Goal: Task Accomplishment & Management: Use online tool/utility

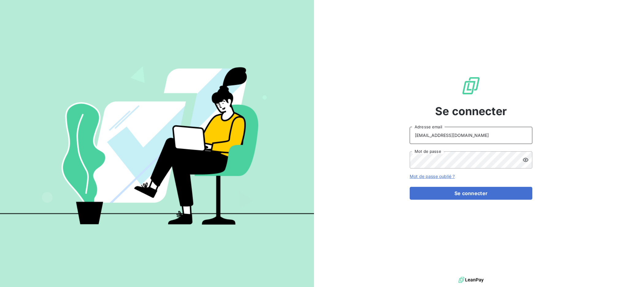
click at [475, 138] on input "[EMAIL_ADDRESS][DOMAIN_NAME]" at bounding box center [471, 135] width 123 height 17
type input "[EMAIL_ADDRESS][DOMAIN_NAME]"
click at [449, 191] on button "Se connecter" at bounding box center [471, 193] width 123 height 13
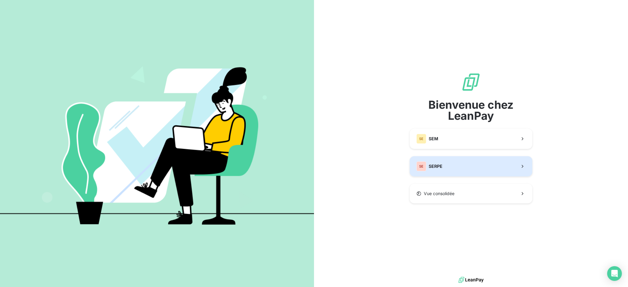
click at [455, 166] on button "SE SERPE" at bounding box center [471, 166] width 123 height 20
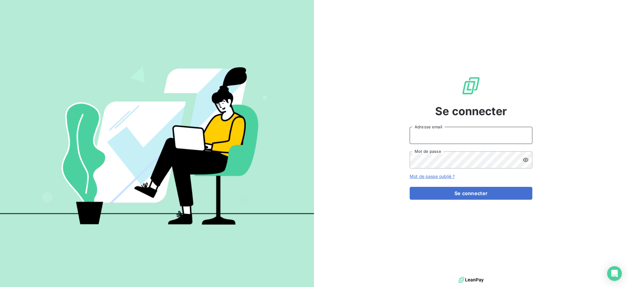
type input "[EMAIL_ADDRESS][DOMAIN_NAME]"
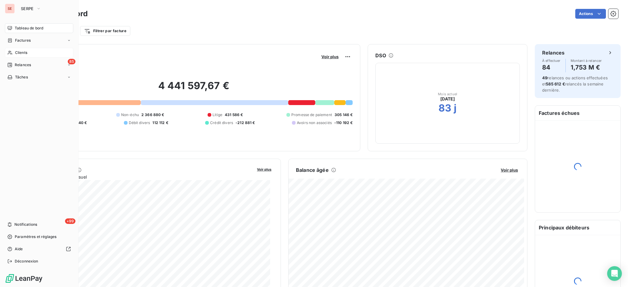
click at [18, 53] on span "Clients" at bounding box center [21, 53] width 12 height 6
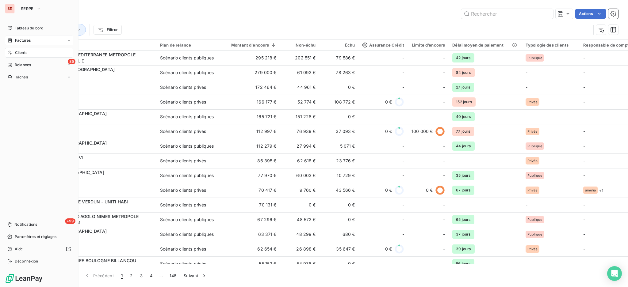
click at [24, 40] on span "Factures" at bounding box center [23, 41] width 16 height 6
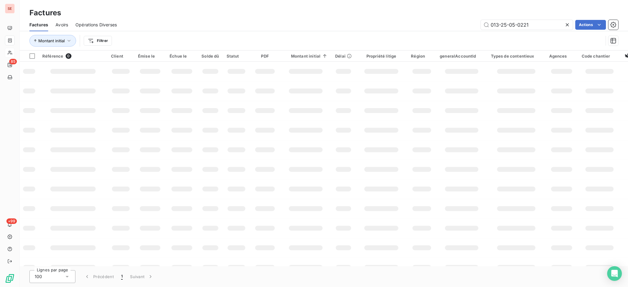
drag, startPoint x: 527, startPoint y: 22, endPoint x: 390, endPoint y: 17, distance: 137.2
click at [422, 17] on div "Factures Factures Avoirs Opérations Diverses 013-25-05-0221 Actions Montant ini…" at bounding box center [324, 25] width 609 height 51
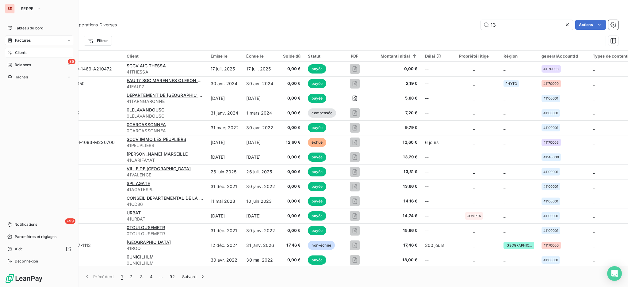
type input "13"
click at [19, 52] on span "Clients" at bounding box center [21, 53] width 12 height 6
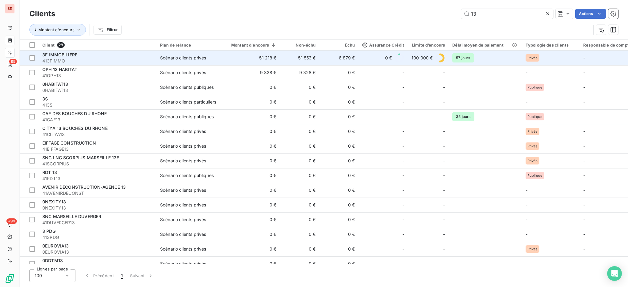
type input "13"
click at [61, 53] on span "3F IMMOBILIERE" at bounding box center [59, 54] width 35 height 5
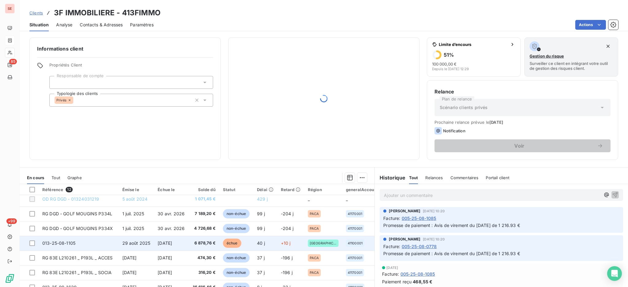
scroll to position [72, 0]
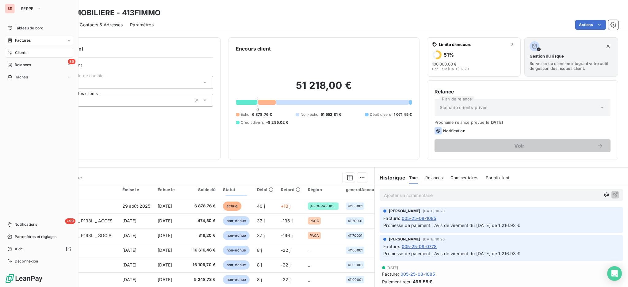
click at [20, 52] on span "Clients" at bounding box center [21, 53] width 12 height 6
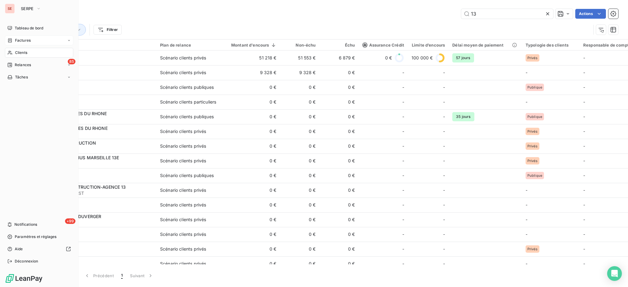
click at [24, 38] on span "Factures" at bounding box center [23, 41] width 16 height 6
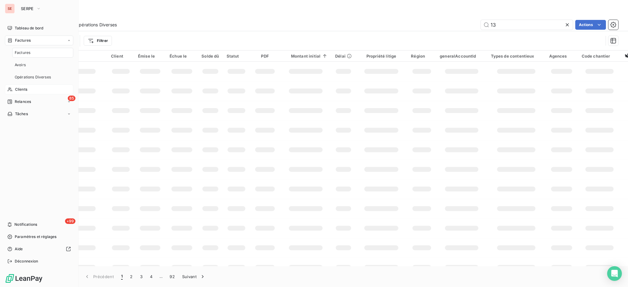
click at [18, 52] on span "Factures" at bounding box center [23, 53] width 16 height 6
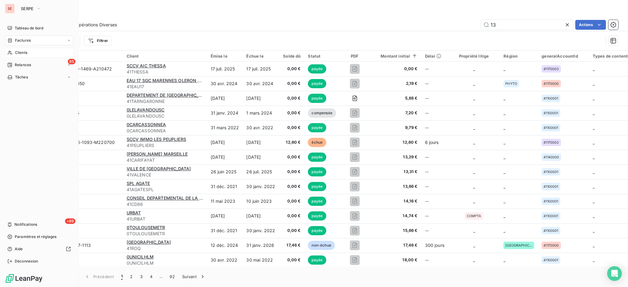
click at [24, 51] on span "Clients" at bounding box center [21, 53] width 12 height 6
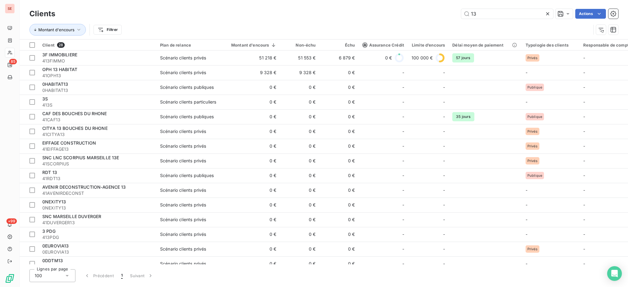
drag, startPoint x: 489, startPoint y: 16, endPoint x: 417, endPoint y: -3, distance: 74.1
click at [417, 0] on html "SE 85 +99 Clients 13 Actions Montant d'encours Filtrer Client 28 Plan de relanc…" at bounding box center [314, 143] width 628 height 287
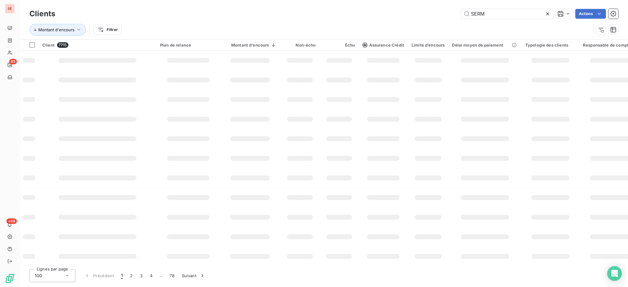
type input "SERM"
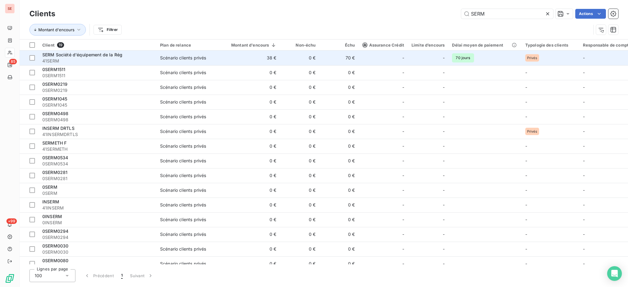
click at [146, 57] on div "SERM Société d'équipement de la Rég 41SERM" at bounding box center [97, 58] width 110 height 12
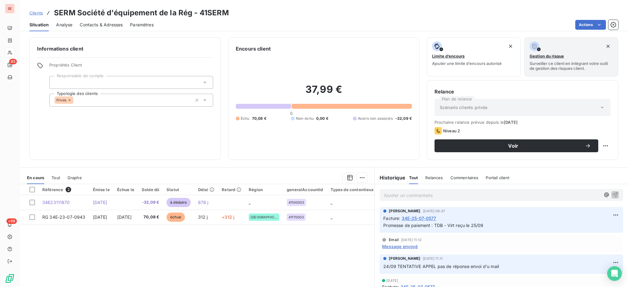
click at [391, 247] on span "Message envoyé" at bounding box center [400, 247] width 36 height 6
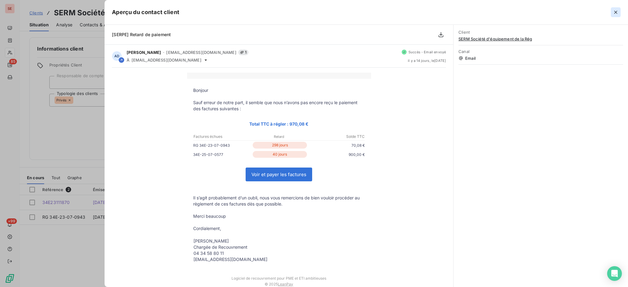
click at [618, 10] on icon "button" at bounding box center [616, 12] width 6 height 6
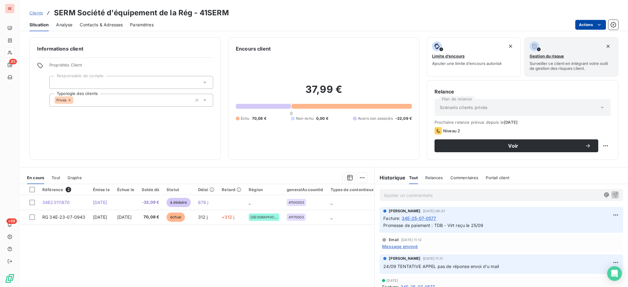
click at [583, 22] on html "SE 85 +99 Clients SERM Société d'équipement de la Rég - 41SERM Situation Analys…" at bounding box center [314, 143] width 628 height 287
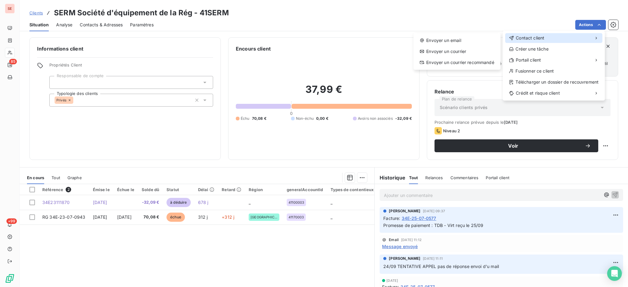
click at [541, 33] on div "Contact client" at bounding box center [553, 38] width 97 height 10
click at [465, 38] on div "Envoyer un email" at bounding box center [457, 41] width 82 height 10
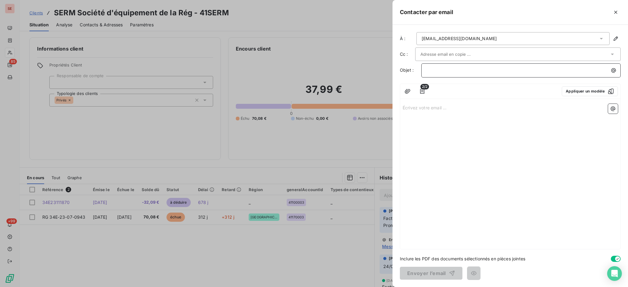
click at [569, 70] on p "﻿" at bounding box center [523, 70] width 192 height 7
click at [614, 71] on icon "button" at bounding box center [614, 70] width 6 height 6
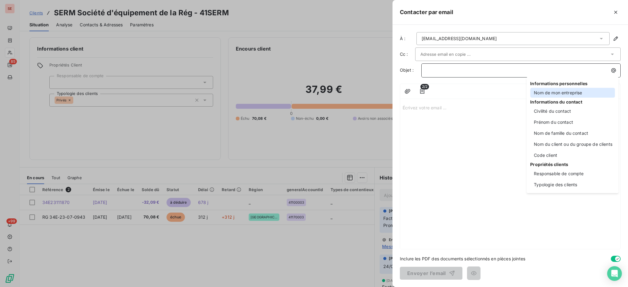
click at [546, 91] on div "Nom de mon entreprise" at bounding box center [572, 93] width 85 height 10
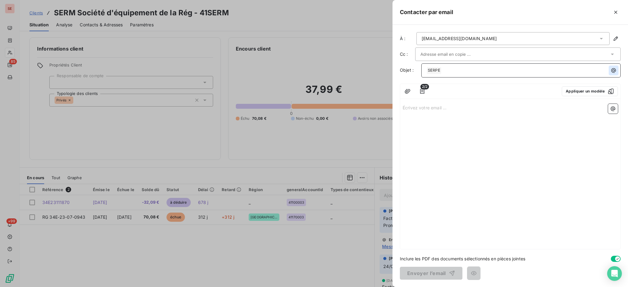
click at [615, 69] on icon "button" at bounding box center [614, 70] width 6 height 6
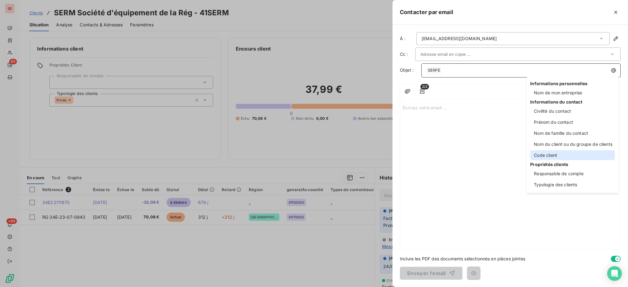
click at [561, 154] on div "Code client" at bounding box center [572, 156] width 85 height 10
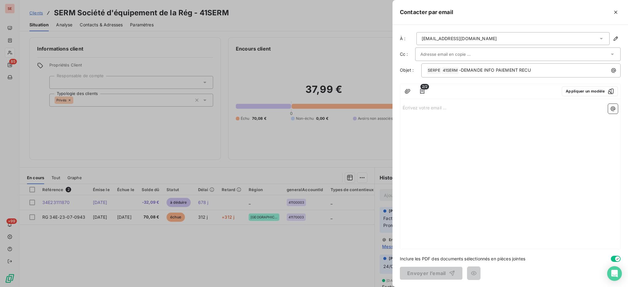
click at [442, 109] on p "Écrivez votre email ... ﻿" at bounding box center [510, 107] width 215 height 7
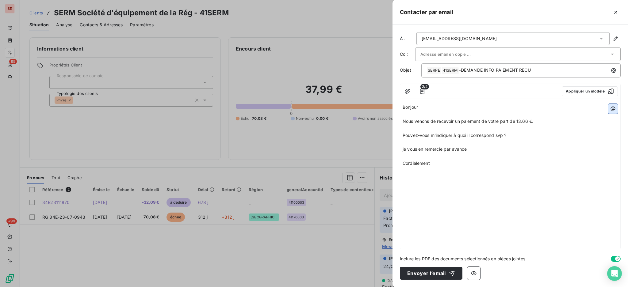
click at [615, 111] on icon "button" at bounding box center [613, 109] width 6 height 6
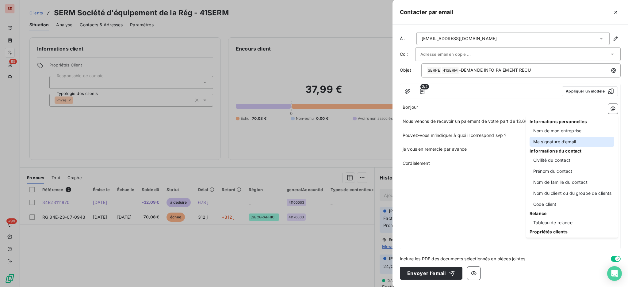
click at [561, 140] on div "Ma signature d’email" at bounding box center [572, 142] width 85 height 10
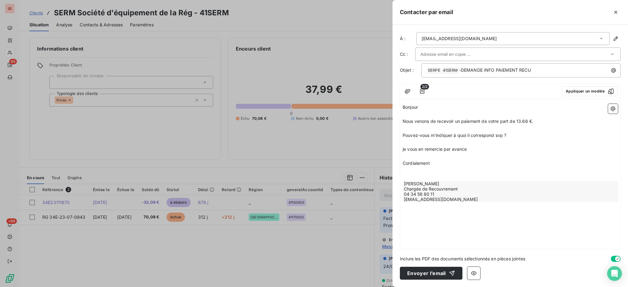
click at [405, 150] on span "je vous en remercie par avance" at bounding box center [435, 149] width 64 height 5
click at [431, 273] on button "Envoyer l’email" at bounding box center [431, 273] width 63 height 13
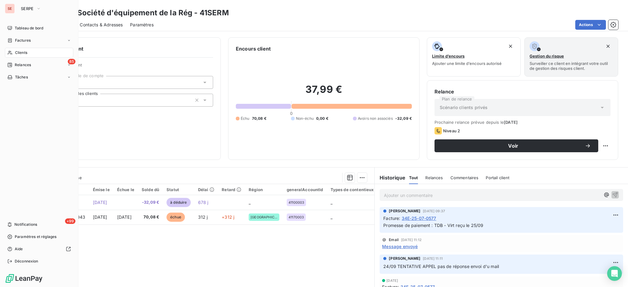
click at [23, 51] on span "Clients" at bounding box center [21, 53] width 12 height 6
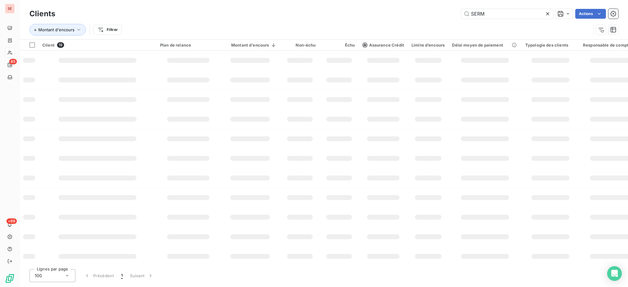
drag, startPoint x: 519, startPoint y: 9, endPoint x: 454, endPoint y: -5, distance: 66.6
click at [454, 0] on html "SE 85 +99 Clients SERM Actions Montant d'encours Filtrer Client 19 Plan de rela…" at bounding box center [314, 143] width 628 height 287
type input "HUE"
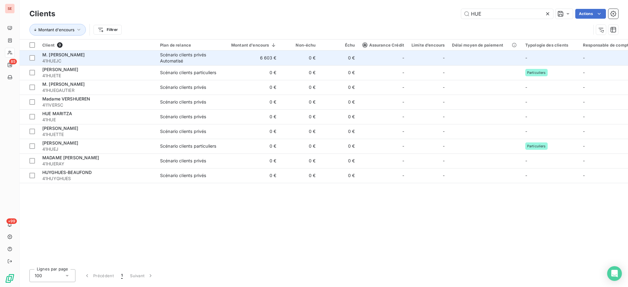
click at [233, 59] on td "6 603 €" at bounding box center [250, 58] width 60 height 15
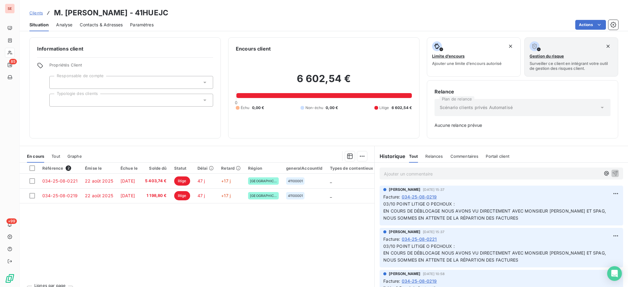
click at [416, 172] on p "Ajouter un commentaire ﻿" at bounding box center [492, 174] width 217 height 8
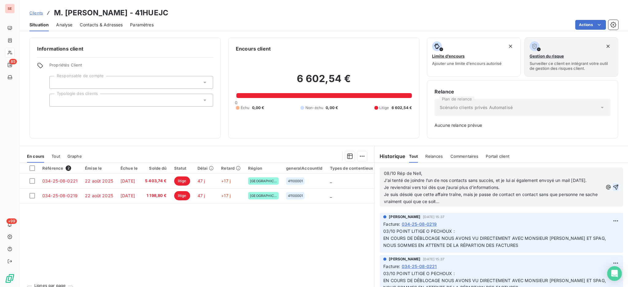
click at [613, 187] on icon "button" at bounding box center [616, 187] width 6 height 6
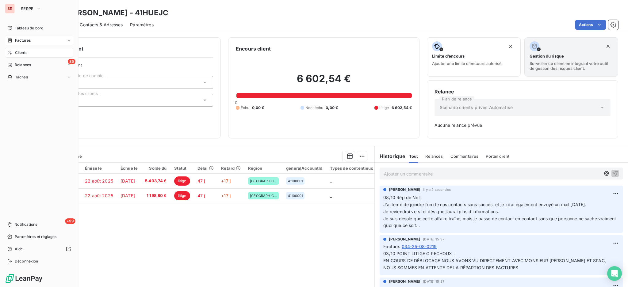
click at [22, 40] on span "Factures" at bounding box center [23, 41] width 16 height 6
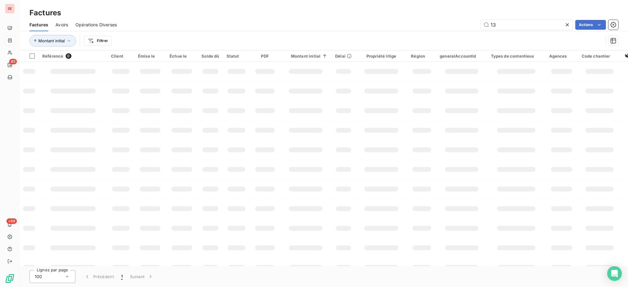
drag, startPoint x: 524, startPoint y: 22, endPoint x: 456, endPoint y: 15, distance: 68.2
click at [456, 15] on div "Factures Factures Avoirs Opérations Diverses 13 Actions Montant initial Filtrer" at bounding box center [324, 25] width 609 height 51
type input "[DATE]"
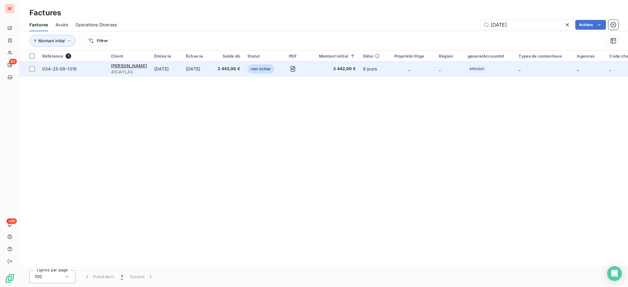
click at [130, 68] on div "[PERSON_NAME]" at bounding box center [129, 66] width 36 height 6
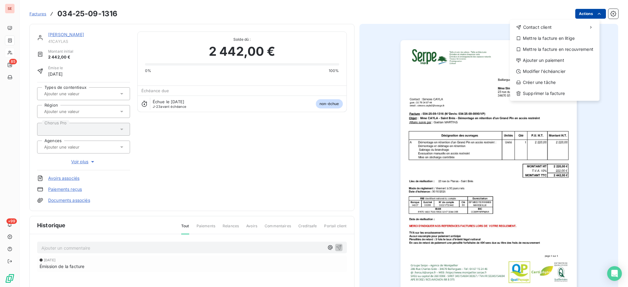
click at [572, 13] on html "SE 85 +99 Factures [PHONE_NUMBER] Actions Contact client Mettre la facture en l…" at bounding box center [314, 143] width 628 height 287
click at [553, 59] on div "Ajouter un paiement" at bounding box center [555, 61] width 85 height 10
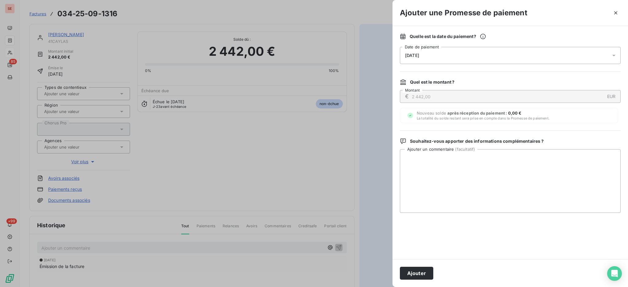
click at [612, 54] on icon at bounding box center [614, 55] width 6 height 6
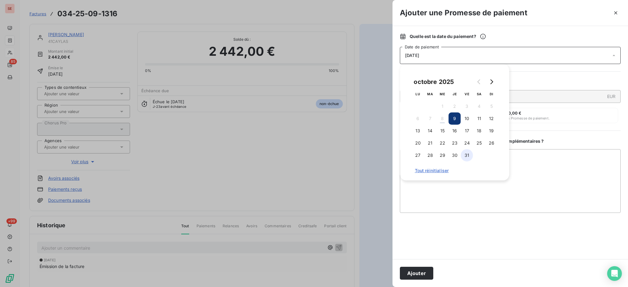
click at [465, 156] on button "31" at bounding box center [467, 155] width 12 height 12
click at [587, 179] on textarea "Ajouter un commentaire ( facultatif )" at bounding box center [510, 181] width 221 height 64
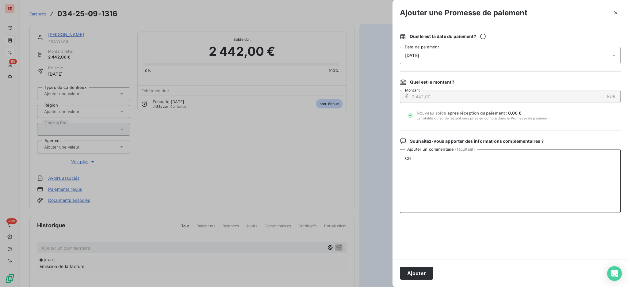
type textarea "C"
paste textarea "Je viens de récupérer un chèque correspondant au règlement complet du chantier …"
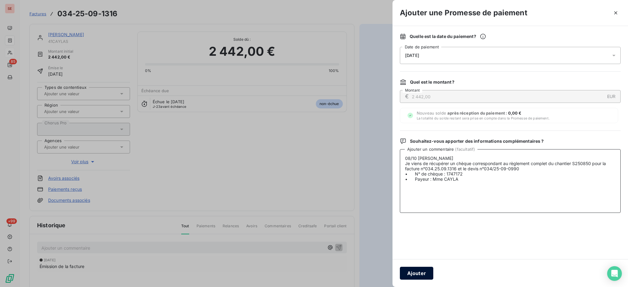
type textarea "08/10 [PERSON_NAME] Je viens de récupérer un chèque correspondant au règlement …"
click at [416, 273] on button "Ajouter" at bounding box center [416, 273] width 33 height 13
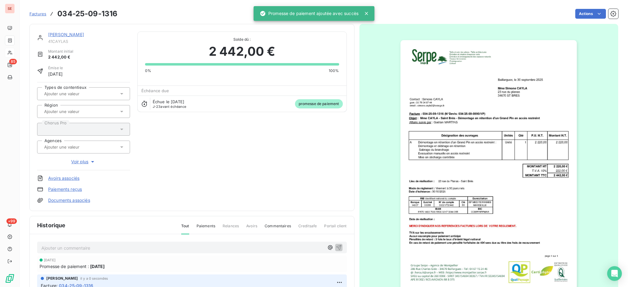
click at [75, 201] on link "Documents associés" at bounding box center [69, 201] width 42 height 6
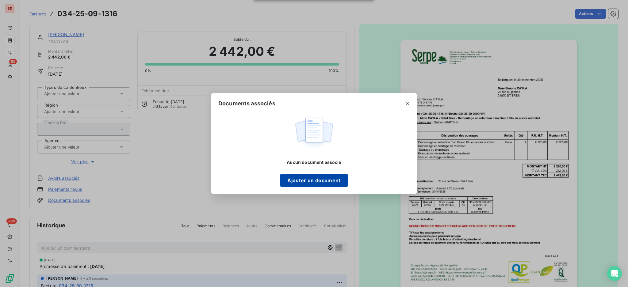
click at [322, 177] on button "Ajouter un document" at bounding box center [314, 180] width 68 height 13
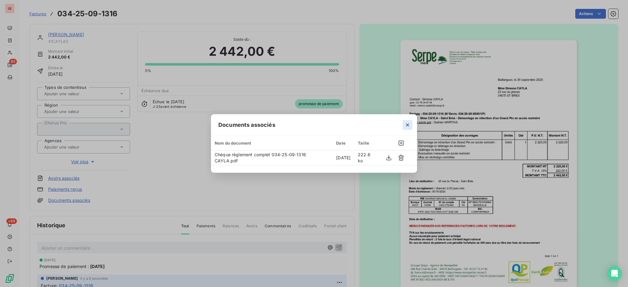
click at [409, 123] on icon "button" at bounding box center [408, 125] width 6 height 6
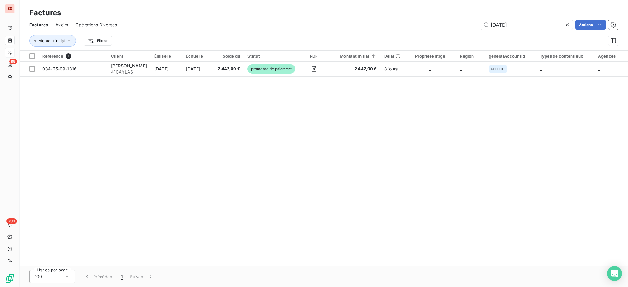
click at [565, 25] on icon at bounding box center [568, 25] width 6 height 6
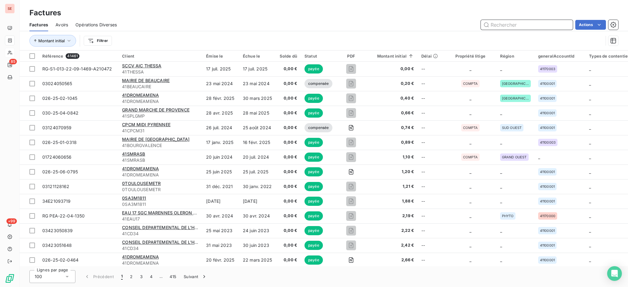
click at [530, 22] on input "text" at bounding box center [527, 25] width 92 height 10
type input "08-0613"
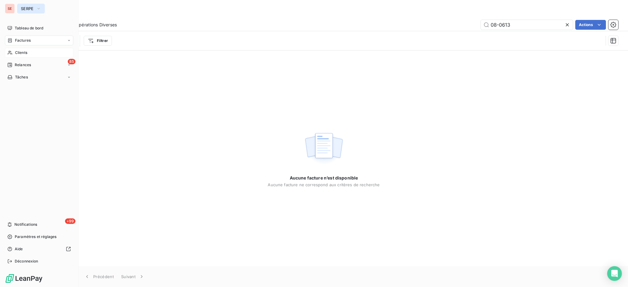
click at [27, 9] on span "SERPE" at bounding box center [27, 8] width 13 height 5
click at [25, 262] on span "Déconnexion" at bounding box center [27, 262] width 24 height 6
